Goal: Task Accomplishment & Management: Complete application form

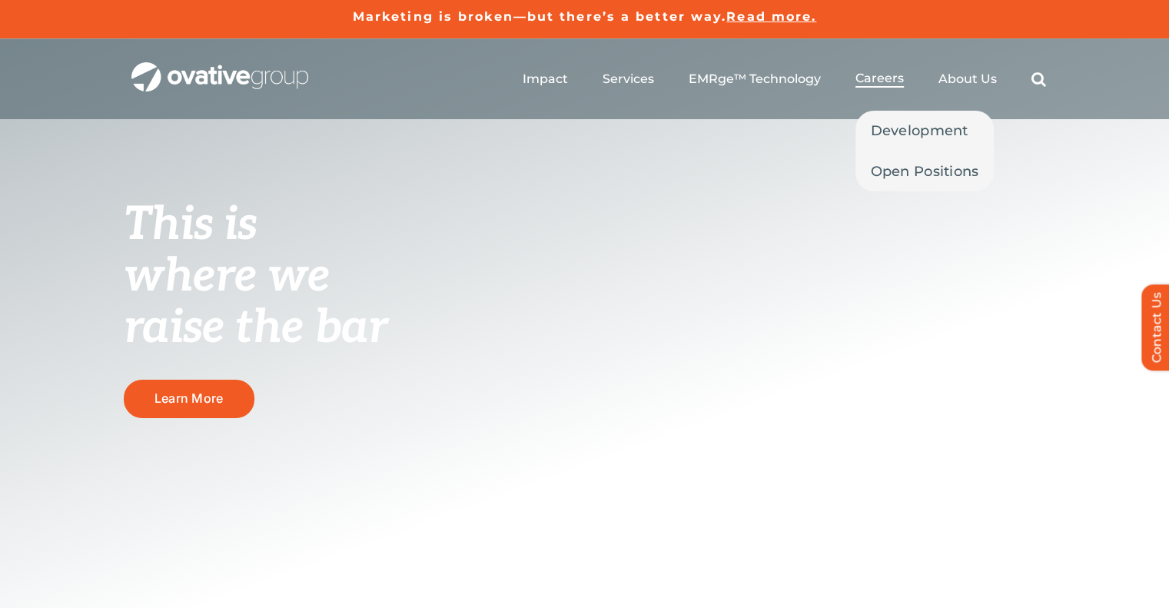
click at [878, 71] on span "Careers" at bounding box center [879, 78] width 48 height 15
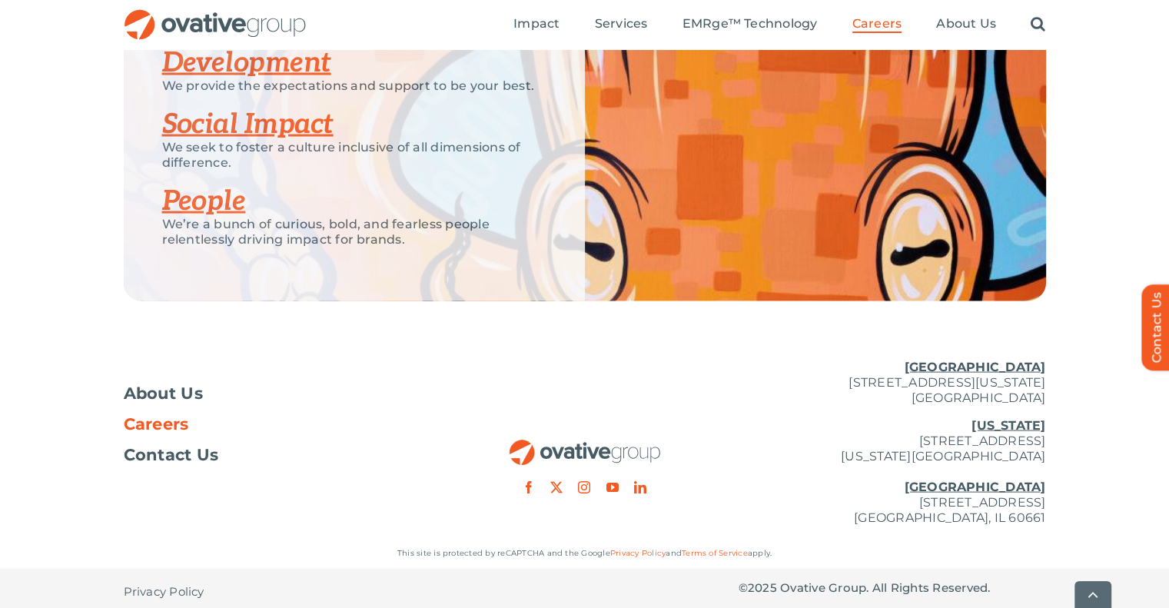
scroll to position [3050, 0]
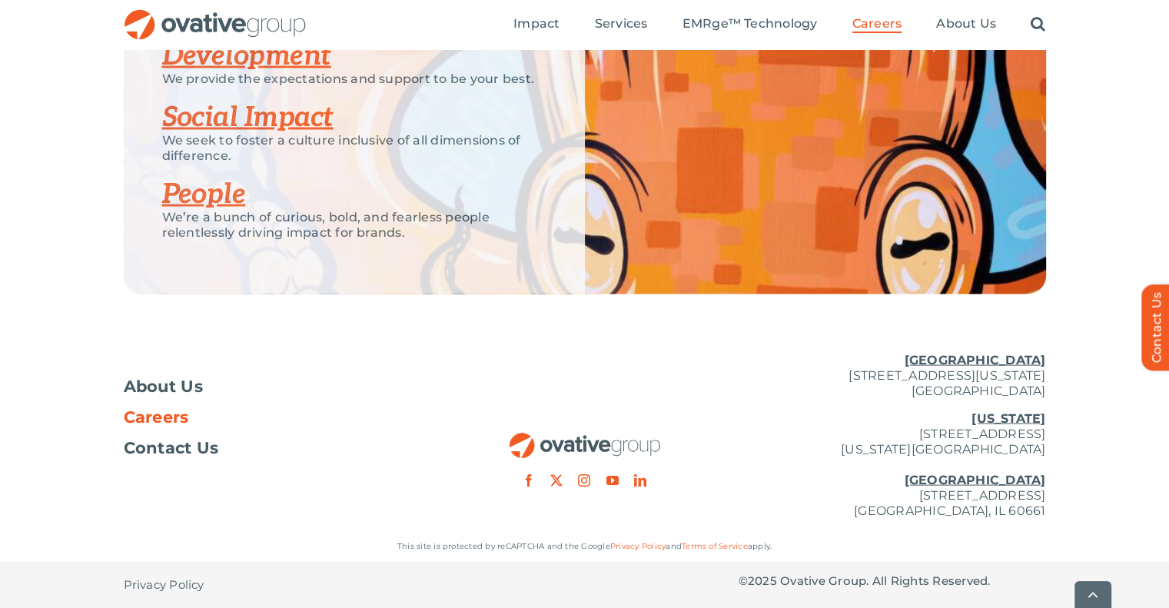
click at [165, 414] on span "Careers" at bounding box center [156, 417] width 65 height 15
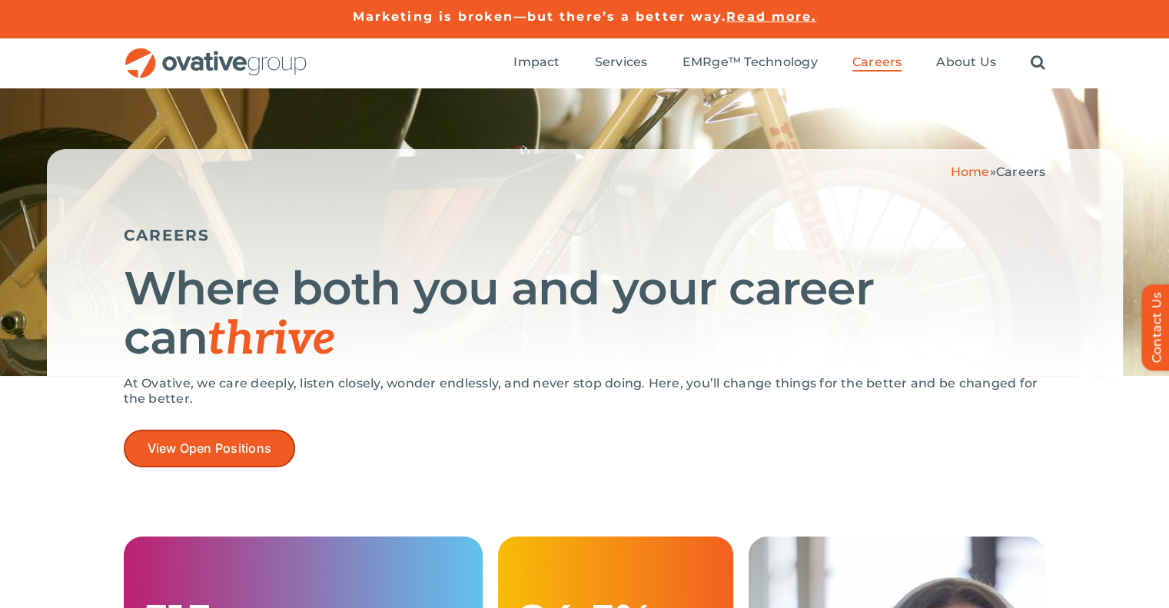
click at [180, 463] on link "View Open Positions" at bounding box center [210, 449] width 172 height 38
